Goal: Task Accomplishment & Management: Manage account settings

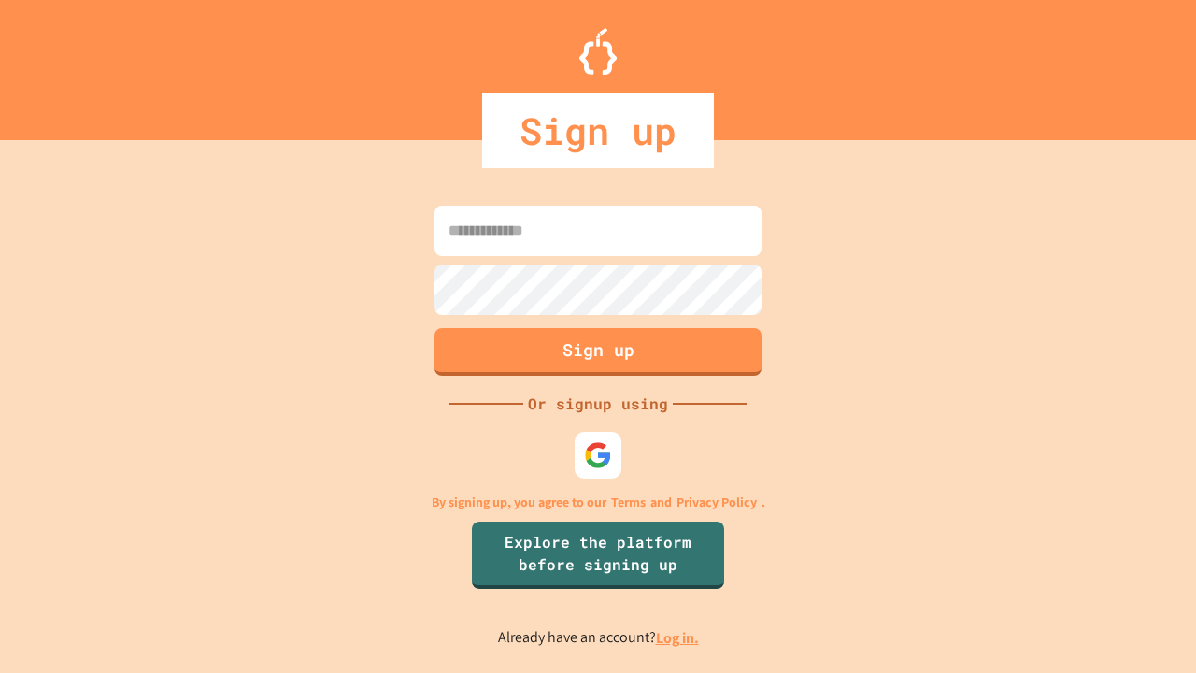
click at [678, 637] on link "Log in." at bounding box center [677, 638] width 43 height 20
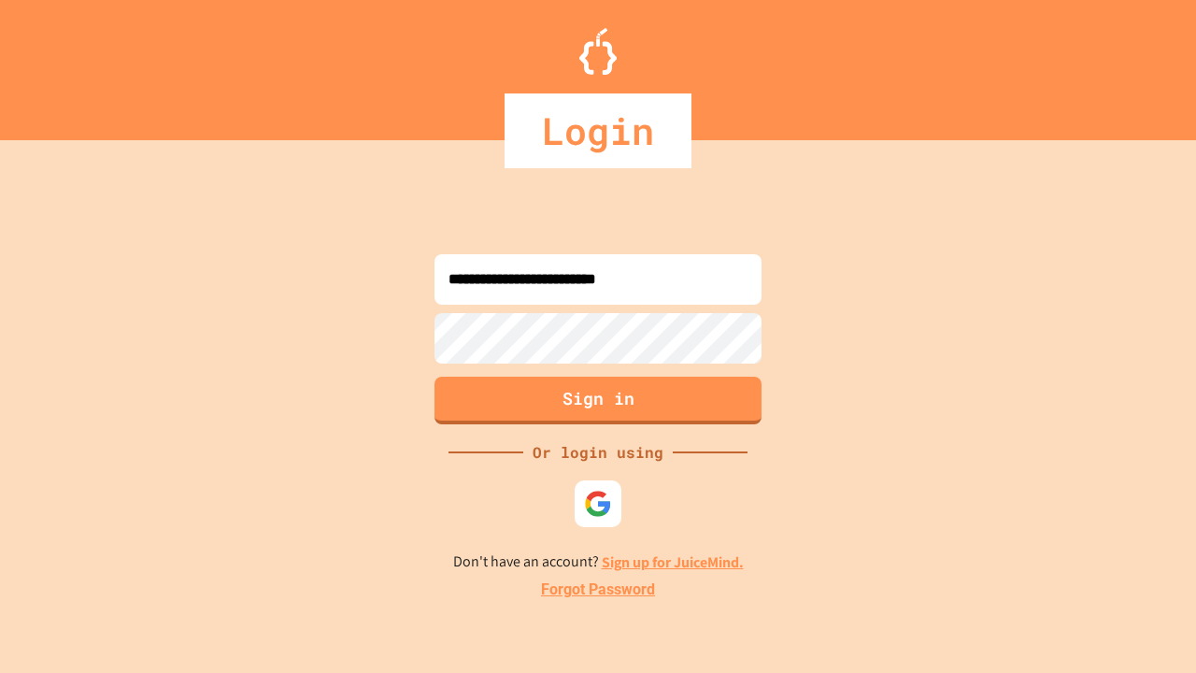
type input "**********"
